Goal: Information Seeking & Learning: Learn about a topic

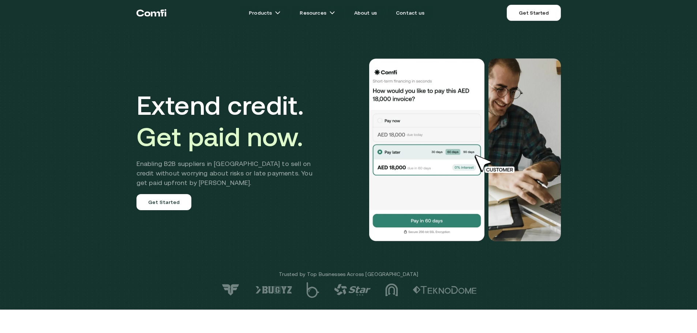
click at [360, 144] on div at bounding box center [446, 150] width 229 height 183
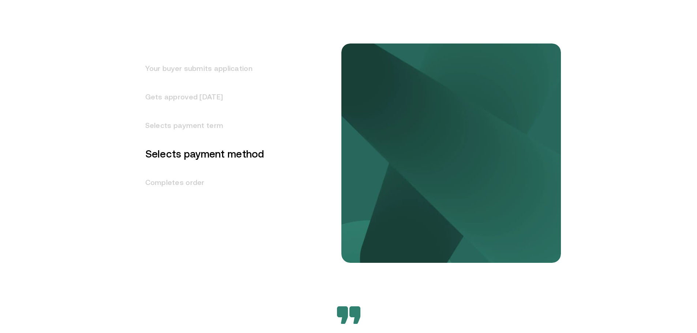
scroll to position [951, 0]
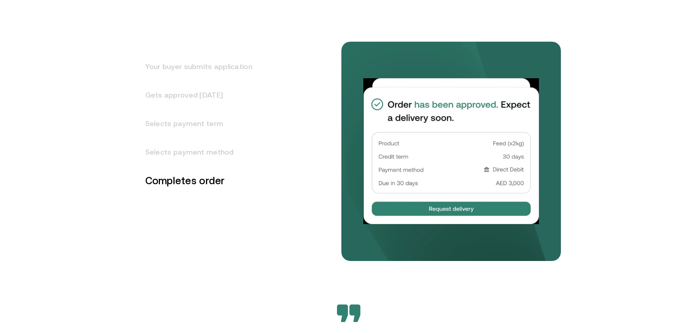
click at [209, 156] on h3 "Selects payment method" at bounding box center [194, 152] width 116 height 29
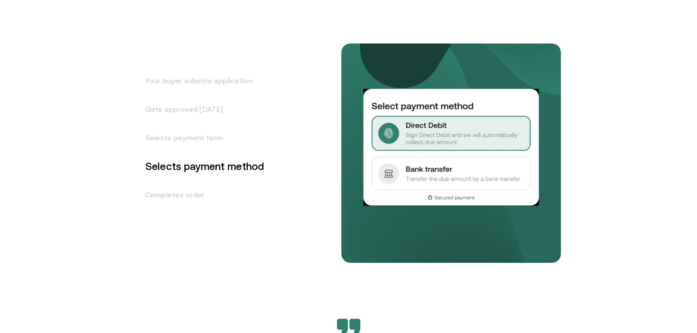
click at [211, 138] on h3 "Selects payment term" at bounding box center [200, 138] width 128 height 29
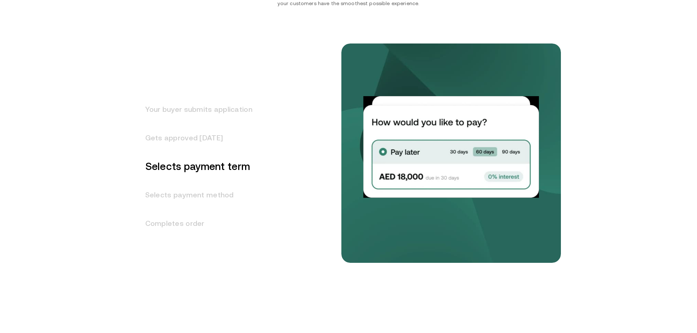
click at [212, 135] on h3 "Gets approved [DATE]" at bounding box center [194, 138] width 116 height 29
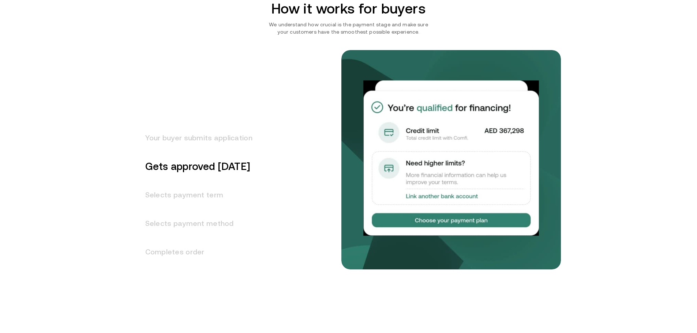
click at [218, 139] on h3 "Your buyer submits application" at bounding box center [194, 138] width 116 height 29
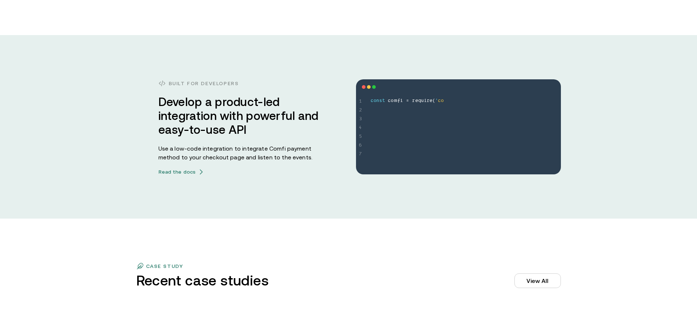
scroll to position [2022, 0]
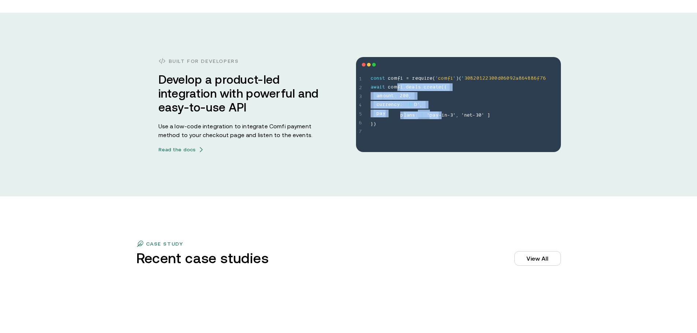
drag, startPoint x: 412, startPoint y: 87, endPoint x: 428, endPoint y: 113, distance: 30.8
click at [441, 113] on span "c o n s t c o m f i = r e q u i r e ( ' c o m f i ' ) ( ' 3 0 8 2 0 1 2 2 3 0 0…" at bounding box center [466, 101] width 190 height 53
drag, startPoint x: 422, startPoint y: 135, endPoint x: 385, endPoint y: 169, distance: 50.0
click at [422, 135] on div "1 2 3 4 5 6 7 const comfi = require('comfi')('30820122300d06092a864886f76 await…" at bounding box center [458, 104] width 205 height 95
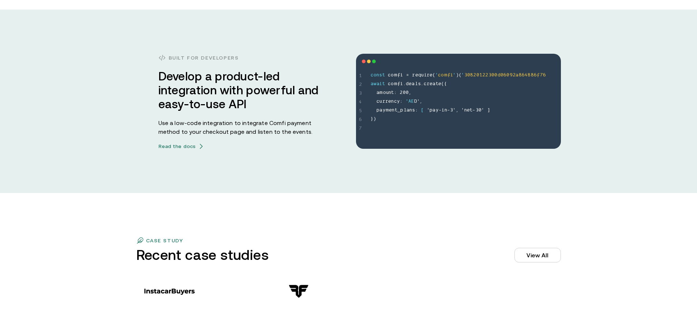
scroll to position [2018, 0]
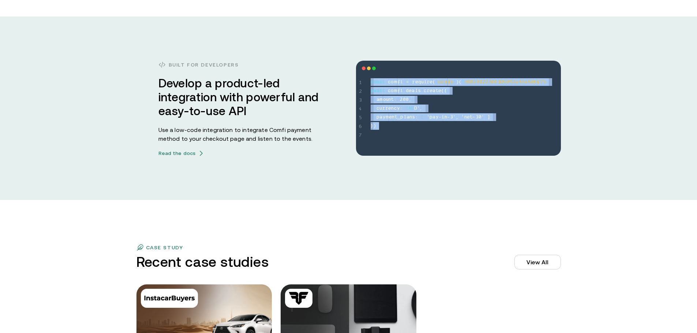
drag, startPoint x: 373, startPoint y: 78, endPoint x: 435, endPoint y: 155, distance: 98.8
click at [429, 138] on div "1 2 3 4 5 6 7 const comfi = require('comfi')('30820122300d06092a864886f76 await…" at bounding box center [458, 108] width 205 height 95
drag, startPoint x: 435, startPoint y: 155, endPoint x: 392, endPoint y: 105, distance: 66.4
click at [435, 155] on div "1 2 3 4 5 6 7 const comfi = require('comfi')('30820122300d06092a864886f76 await…" at bounding box center [458, 108] width 205 height 95
click at [375, 76] on div "1 2 3 4 5 6 7 const comfi = require('comfi')('30820122300d06092a864886f76 await…" at bounding box center [458, 108] width 205 height 95
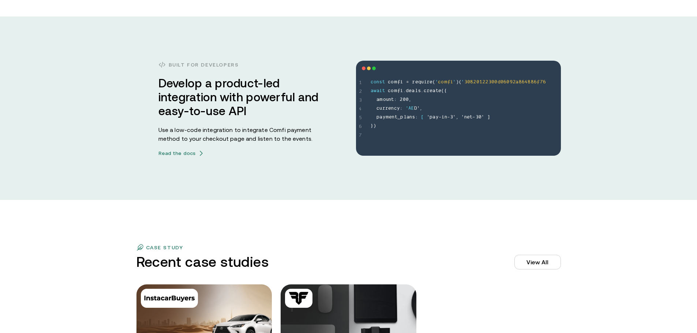
click at [366, 65] on div "1 2 3 4 5 6 7 const comfi = require('comfi')('30820122300d06092a864886f76 await…" at bounding box center [458, 108] width 205 height 95
drag, startPoint x: 385, startPoint y: 72, endPoint x: 404, endPoint y: 103, distance: 36.8
click at [403, 89] on div "1 2 3 4 5 6 7 const comfi = require('comfi')('30820122300d06092a864886f76 await…" at bounding box center [458, 108] width 205 height 95
drag, startPoint x: 407, startPoint y: 117, endPoint x: 401, endPoint y: 155, distance: 38.1
click at [406, 119] on span "l" at bounding box center [405, 117] width 3 height 9
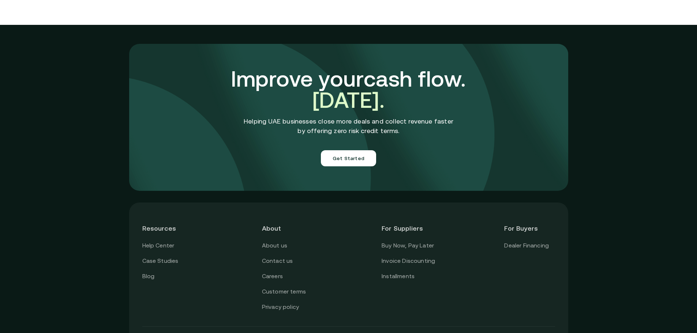
scroll to position [2567, 0]
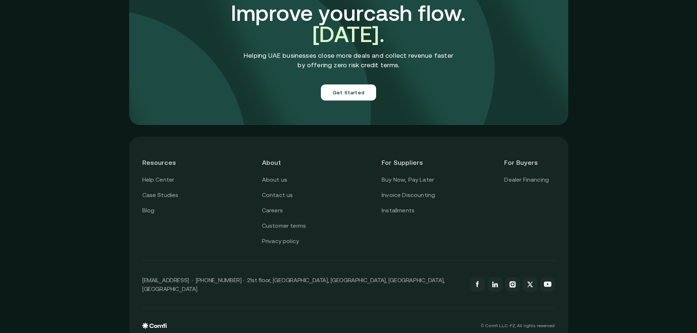
click at [296, 175] on div "About us Contact us Careers Customer terms Privacy policy" at bounding box center [287, 210] width 50 height 71
click at [280, 175] on link "About us" at bounding box center [274, 180] width 25 height 10
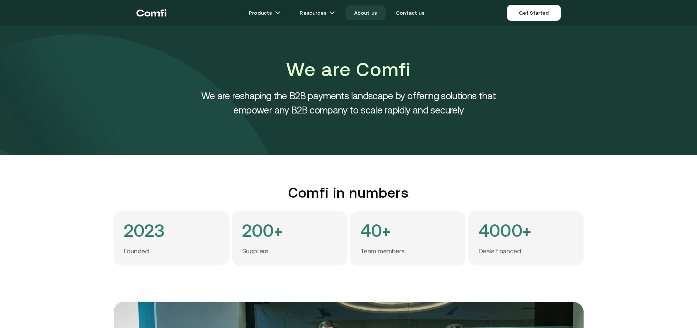
click at [372, 12] on link "About us" at bounding box center [365, 12] width 40 height 15
click at [372, 13] on link "About us" at bounding box center [365, 12] width 40 height 15
click at [373, 14] on link "About us" at bounding box center [365, 12] width 40 height 15
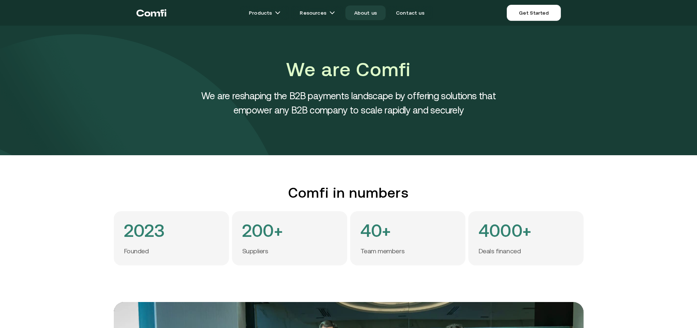
click at [373, 14] on link "About us" at bounding box center [365, 12] width 40 height 15
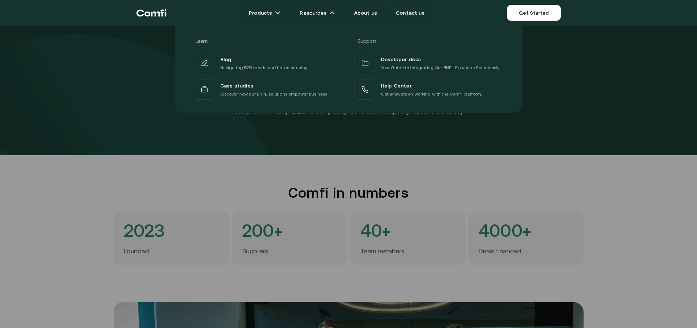
click at [165, 8] on icon "Return to the top of the Comfi home page" at bounding box center [151, 13] width 30 height 22
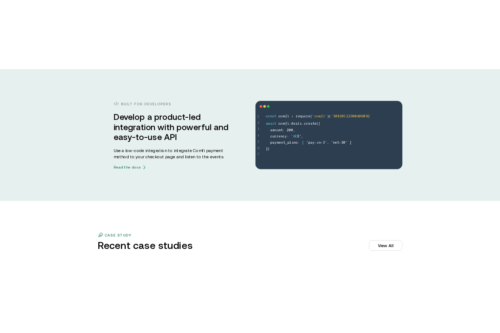
scroll to position [2049, 0]
